Goal: Use online tool/utility: Utilize a website feature to perform a specific function

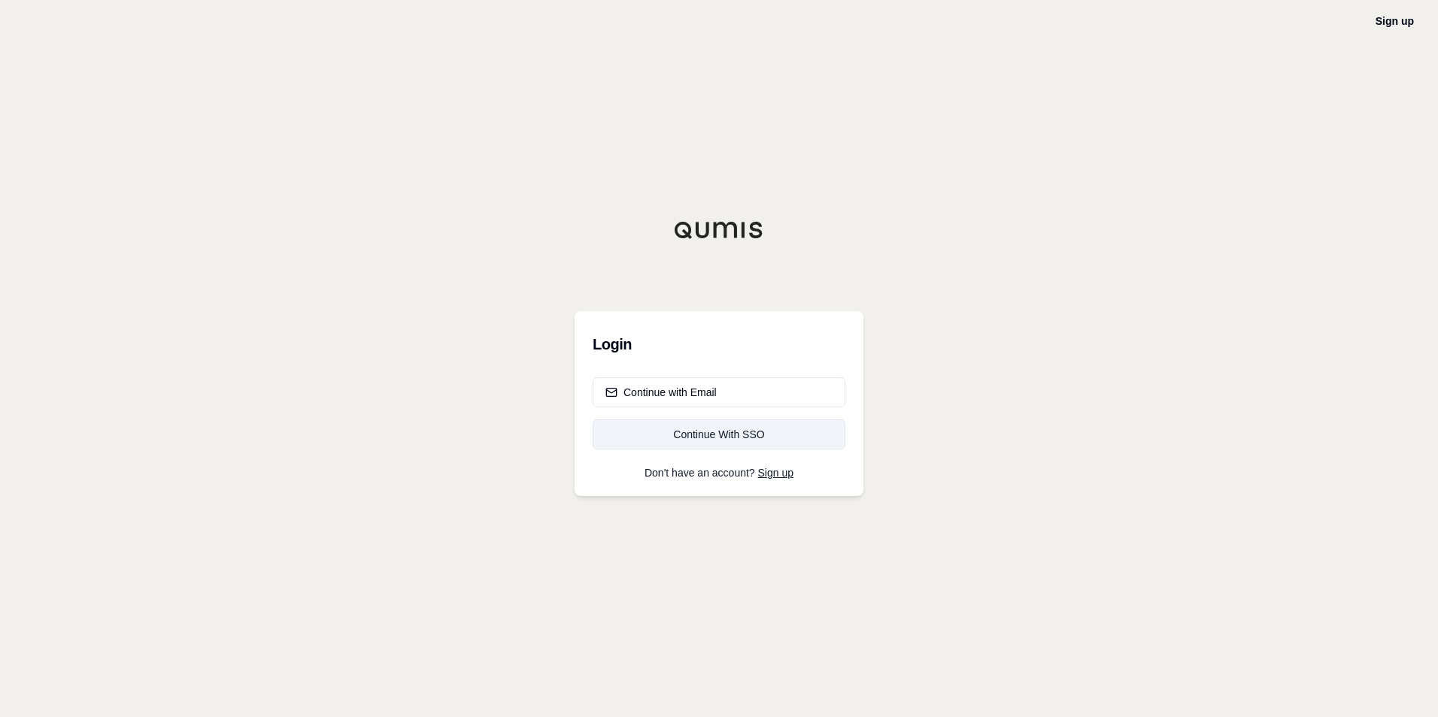
click at [705, 441] on div "Continue With SSO" at bounding box center [718, 434] width 227 height 15
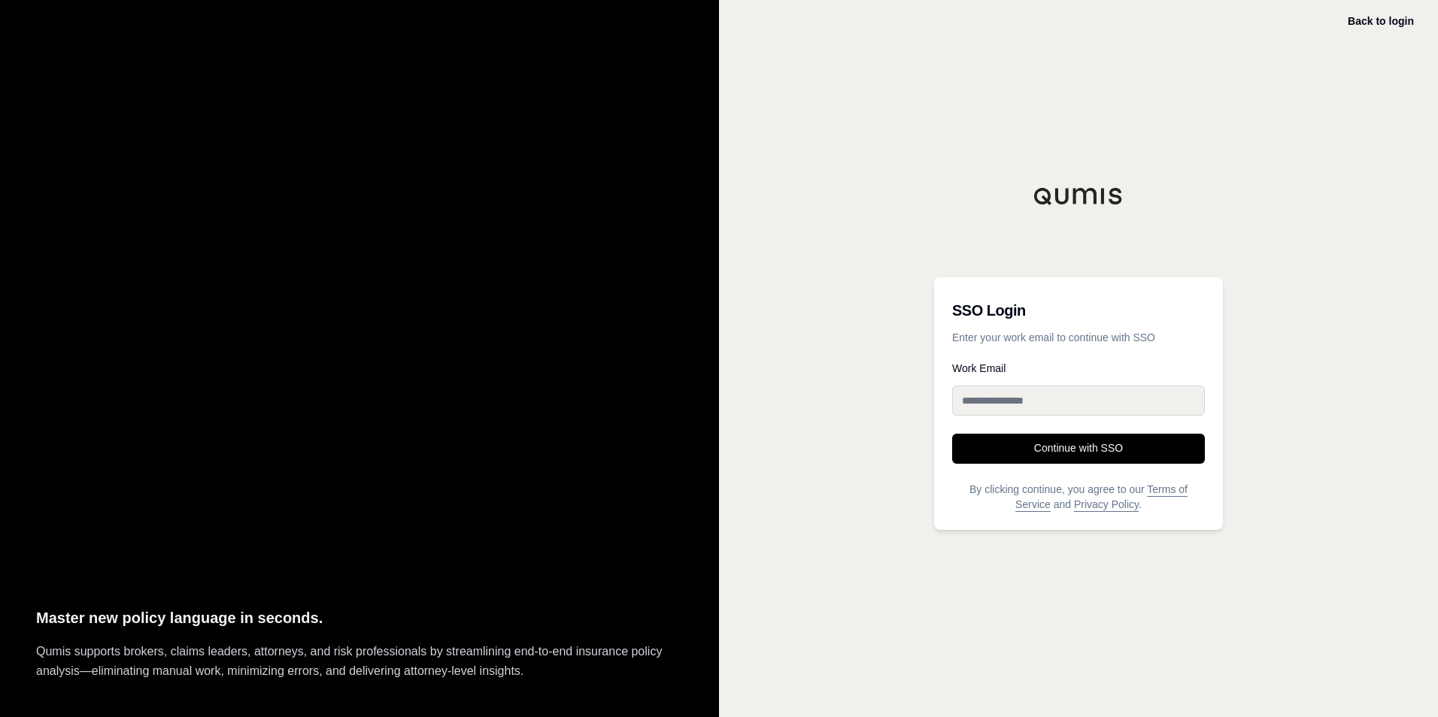
click at [1008, 397] on input "Work Email" at bounding box center [1078, 401] width 253 height 30
type input "**********"
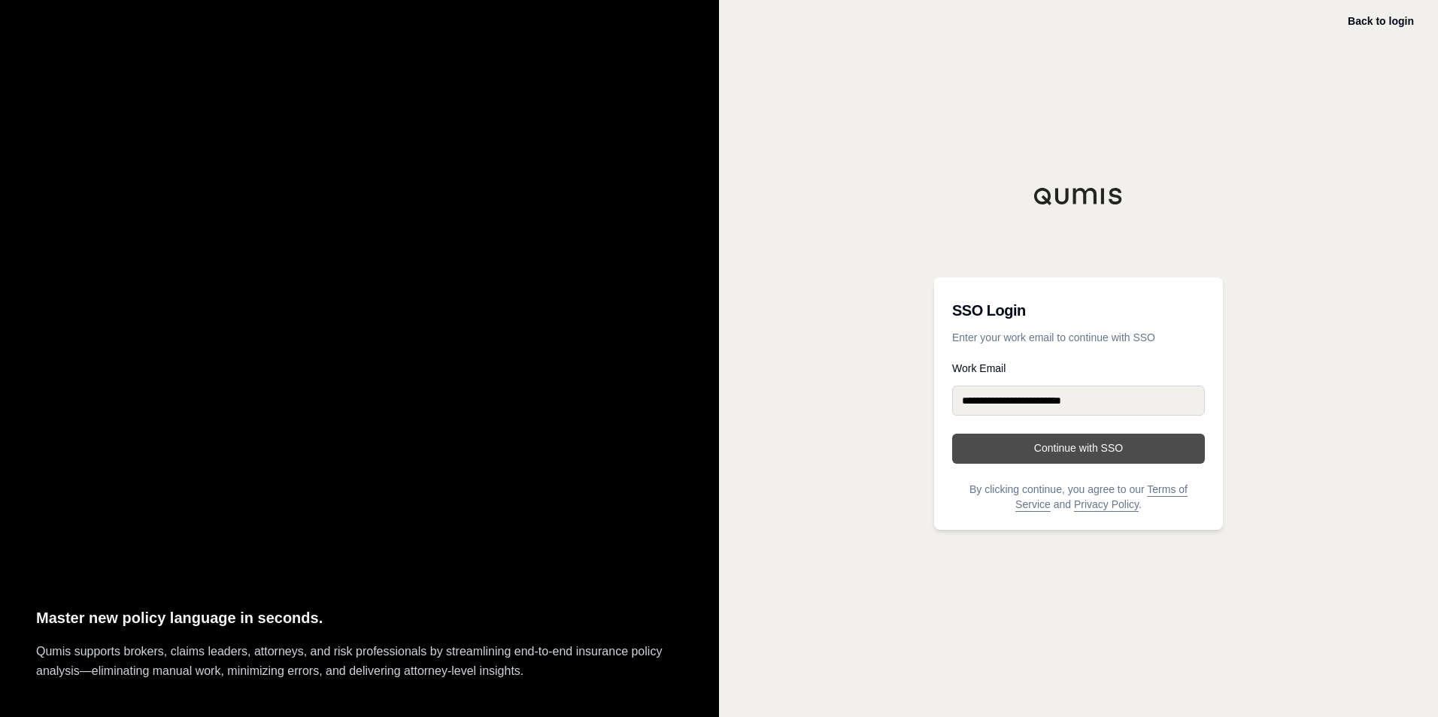
click at [1029, 438] on button "Continue with SSO" at bounding box center [1078, 449] width 253 height 30
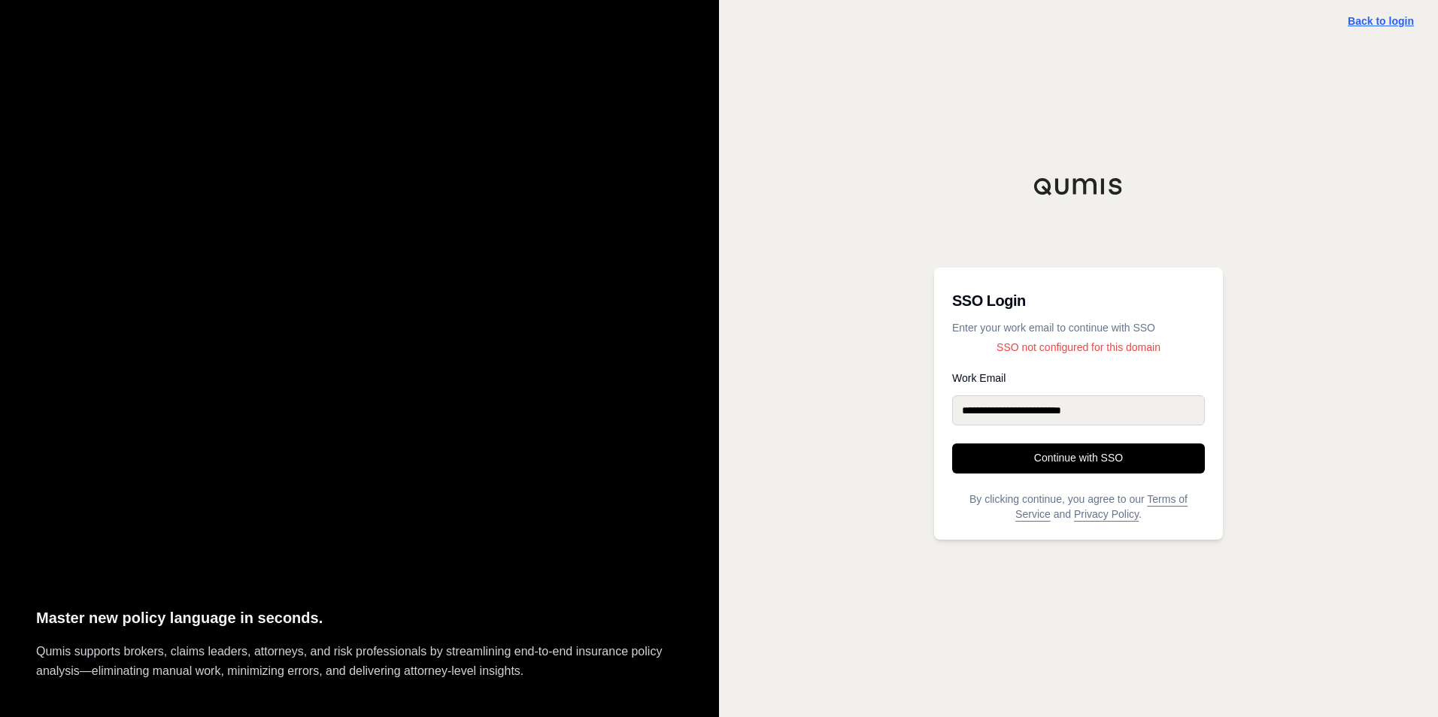
click at [1375, 19] on link "Back to login" at bounding box center [1380, 21] width 66 height 12
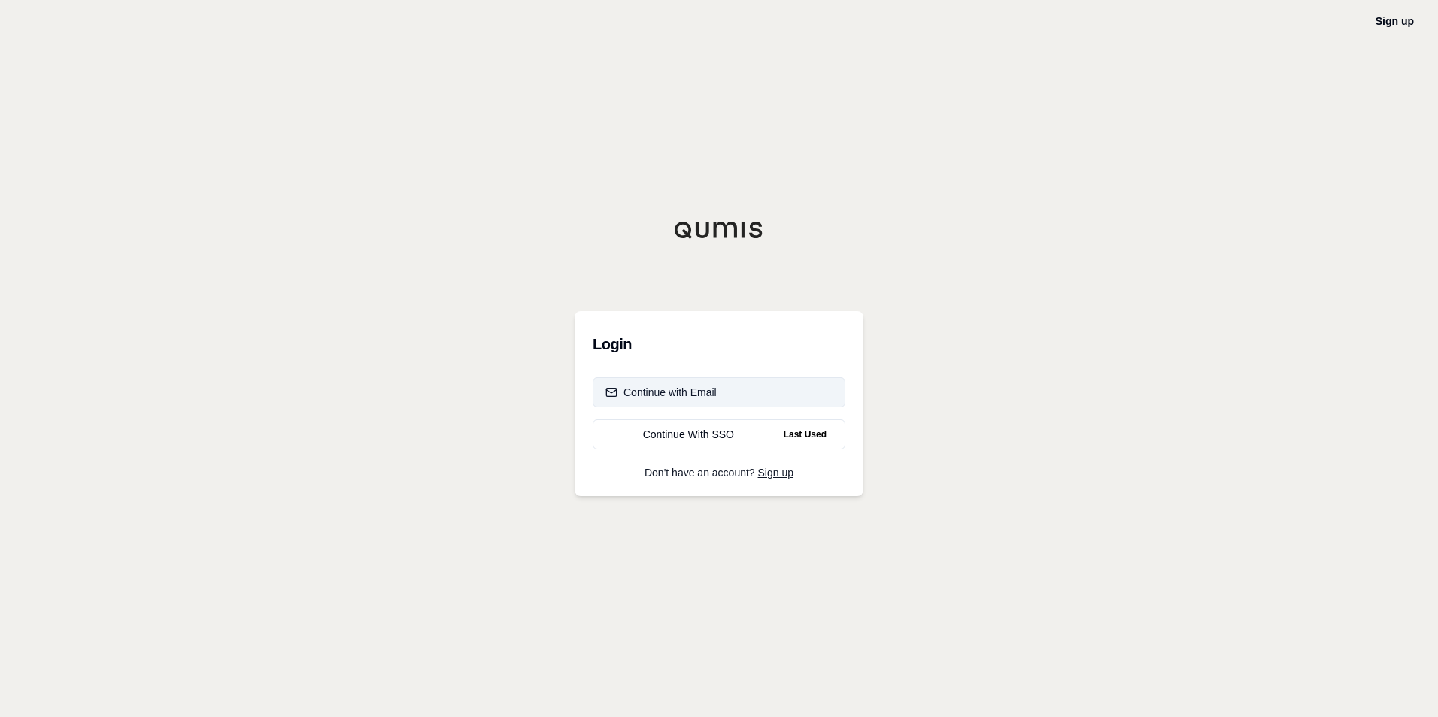
click at [715, 389] on div "Continue with Email" at bounding box center [660, 392] width 111 height 15
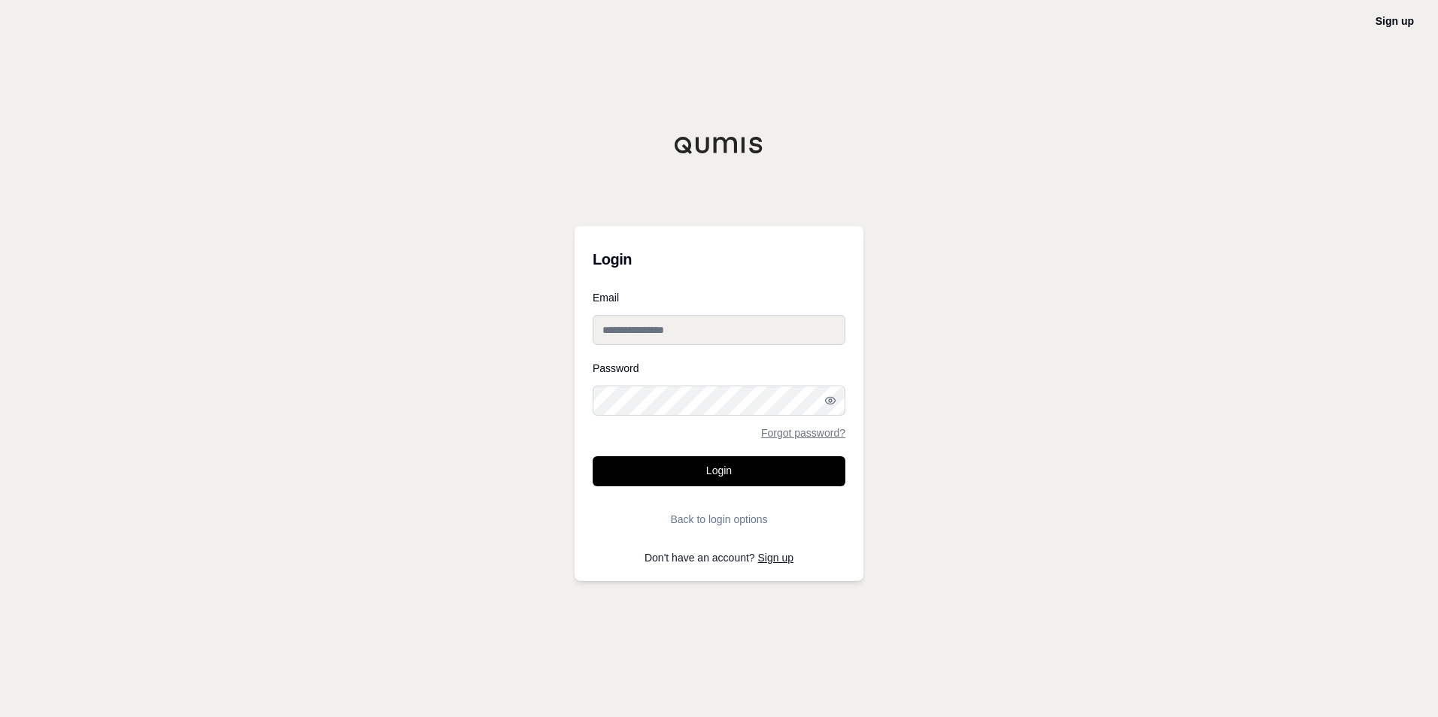
type input "**********"
click at [729, 333] on input "**********" at bounding box center [719, 330] width 253 height 30
click at [692, 468] on button "Login" at bounding box center [719, 471] width 253 height 30
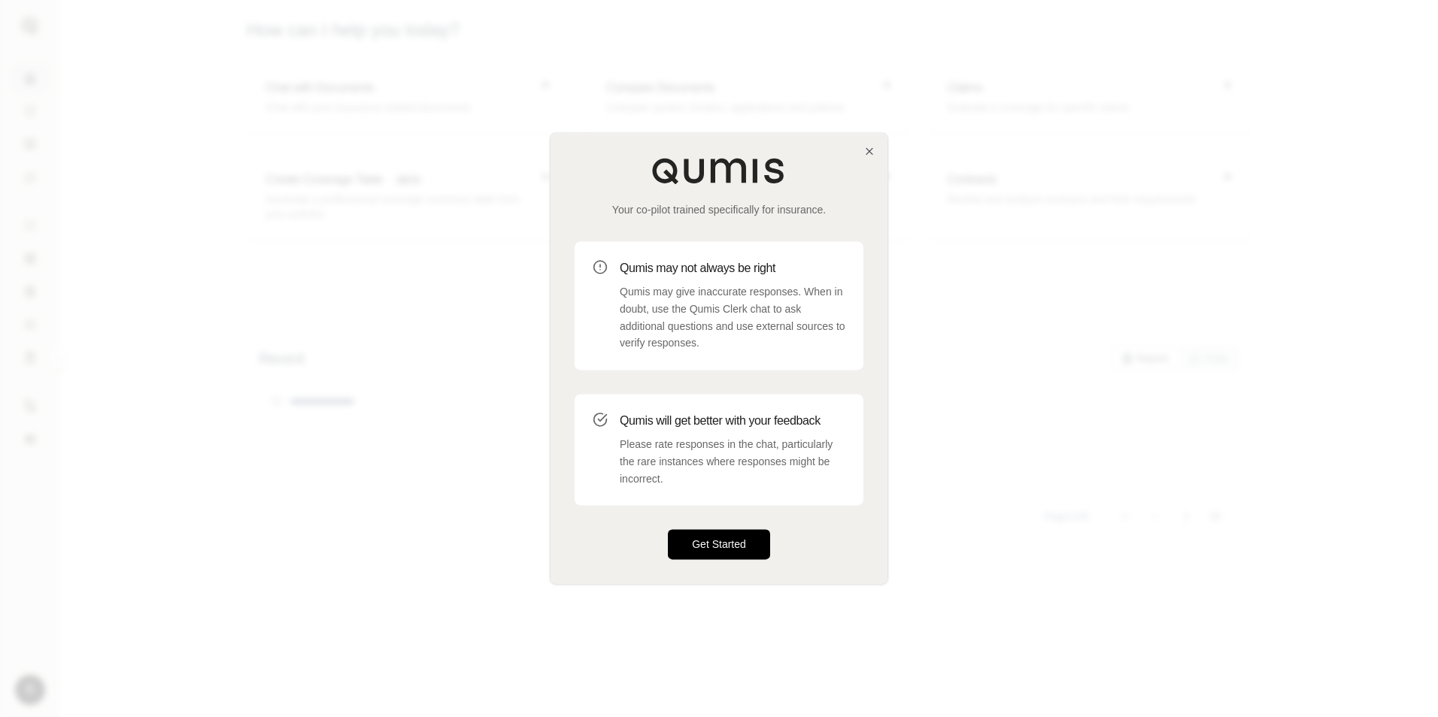
click at [724, 541] on button "Get Started" at bounding box center [719, 545] width 102 height 30
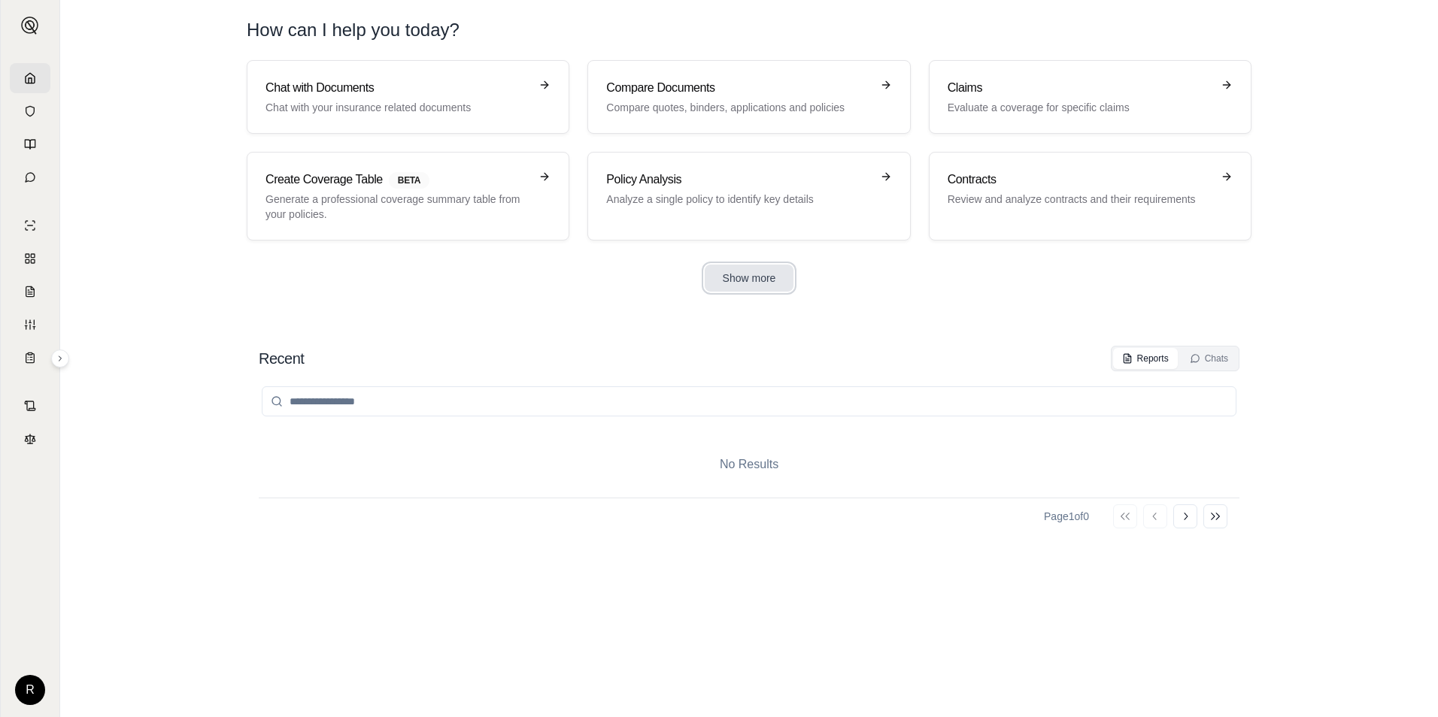
click at [743, 282] on button "Show more" at bounding box center [749, 278] width 89 height 27
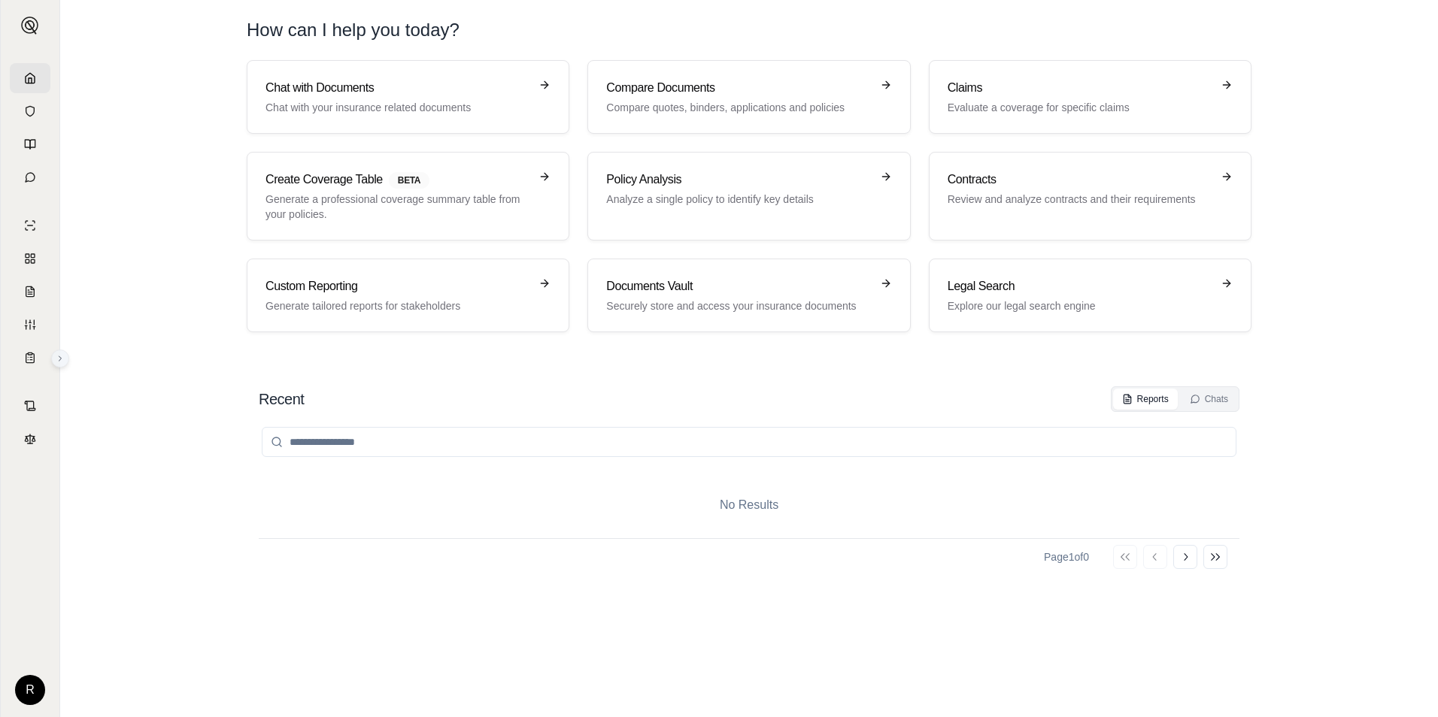
click at [62, 360] on icon at bounding box center [60, 358] width 9 height 9
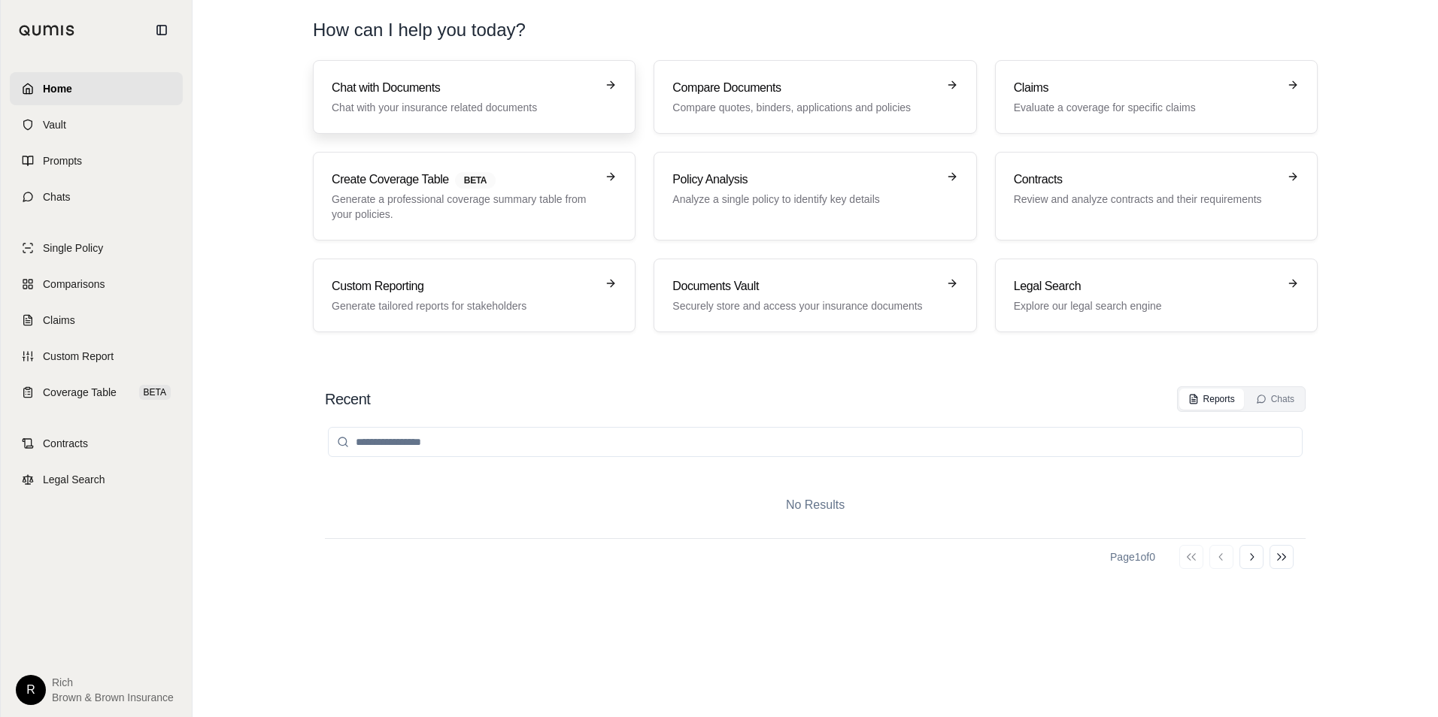
click at [526, 96] on h3 "Chat with Documents" at bounding box center [464, 88] width 264 height 18
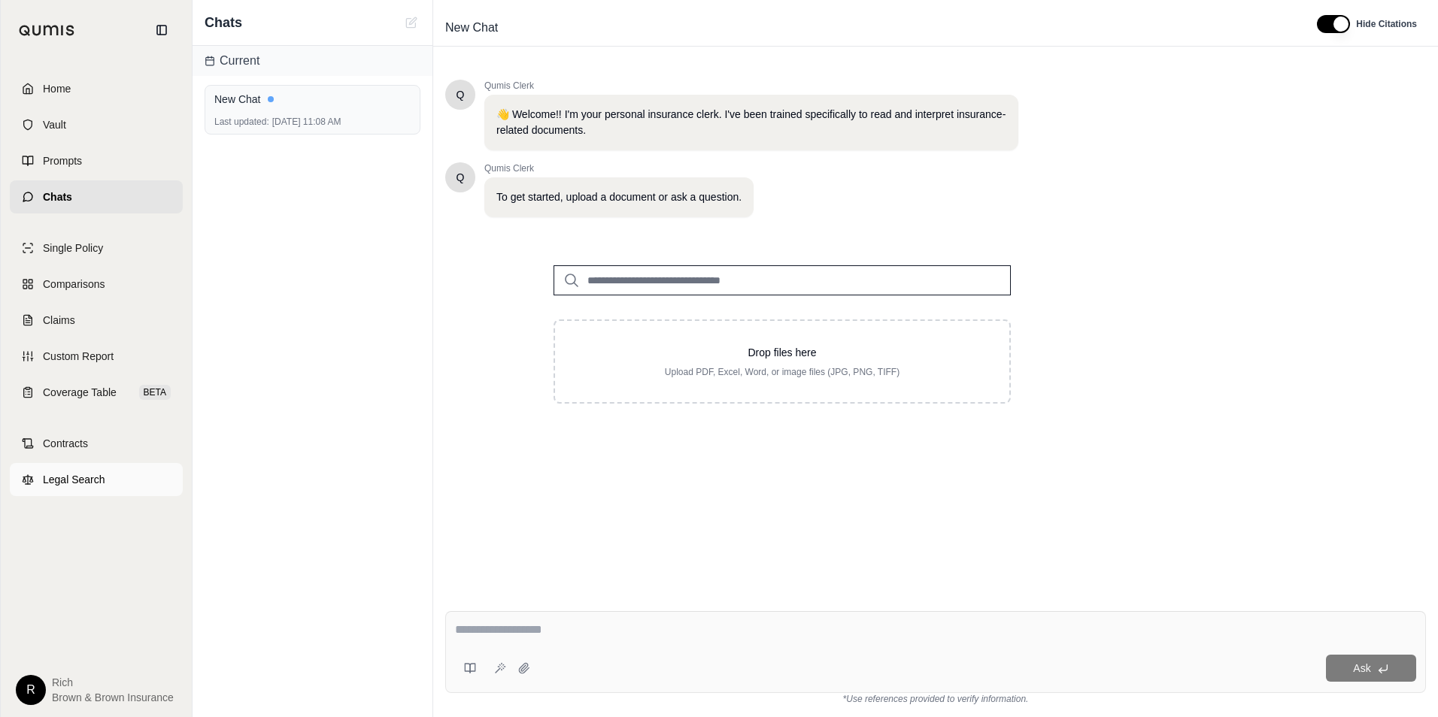
click at [74, 480] on span "Legal Search" at bounding box center [74, 479] width 62 height 15
click at [77, 256] on link "Single Policy" at bounding box center [96, 248] width 173 height 33
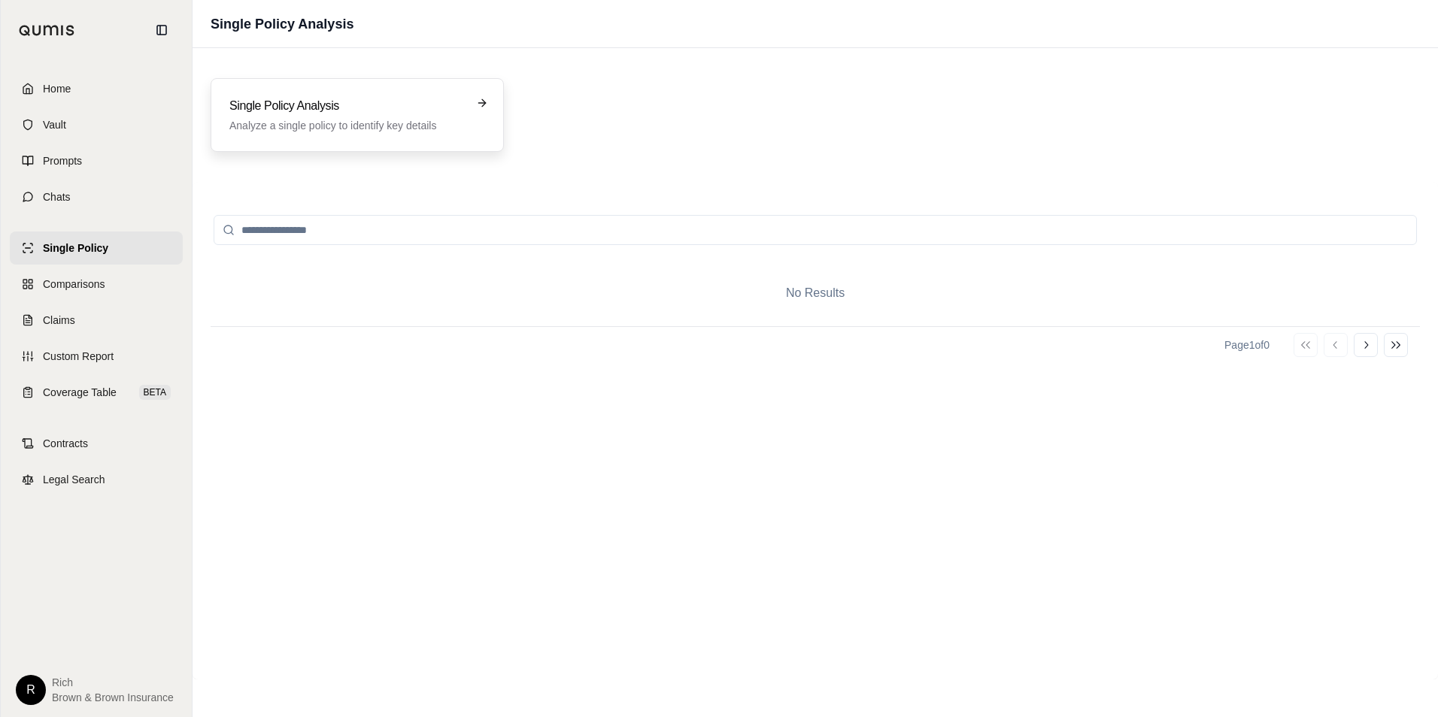
click at [390, 119] on p "Analyze a single policy to identify key details" at bounding box center [346, 125] width 235 height 15
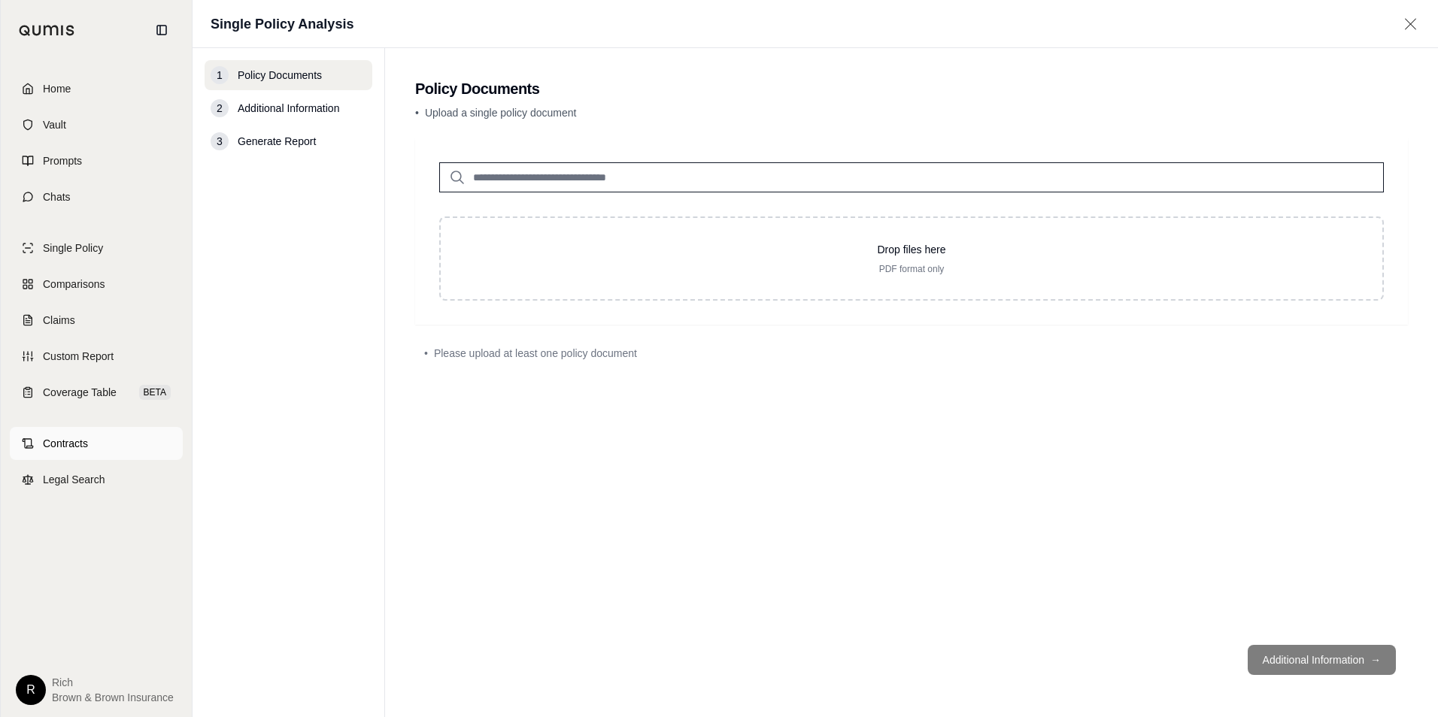
click at [80, 449] on span "Contracts" at bounding box center [65, 443] width 45 height 15
